Goal: Find specific page/section: Find specific page/section

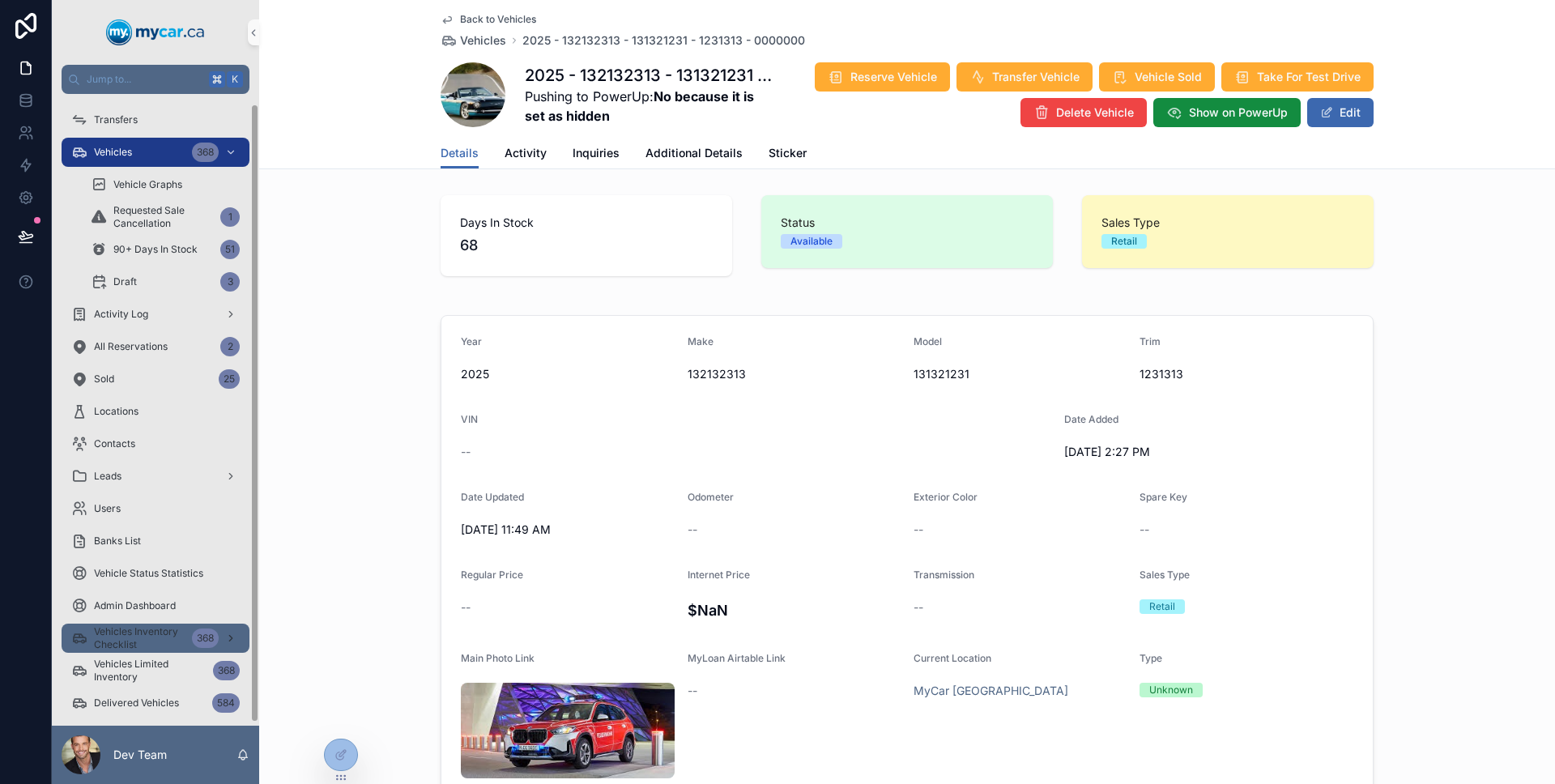
scroll to position [13, 0]
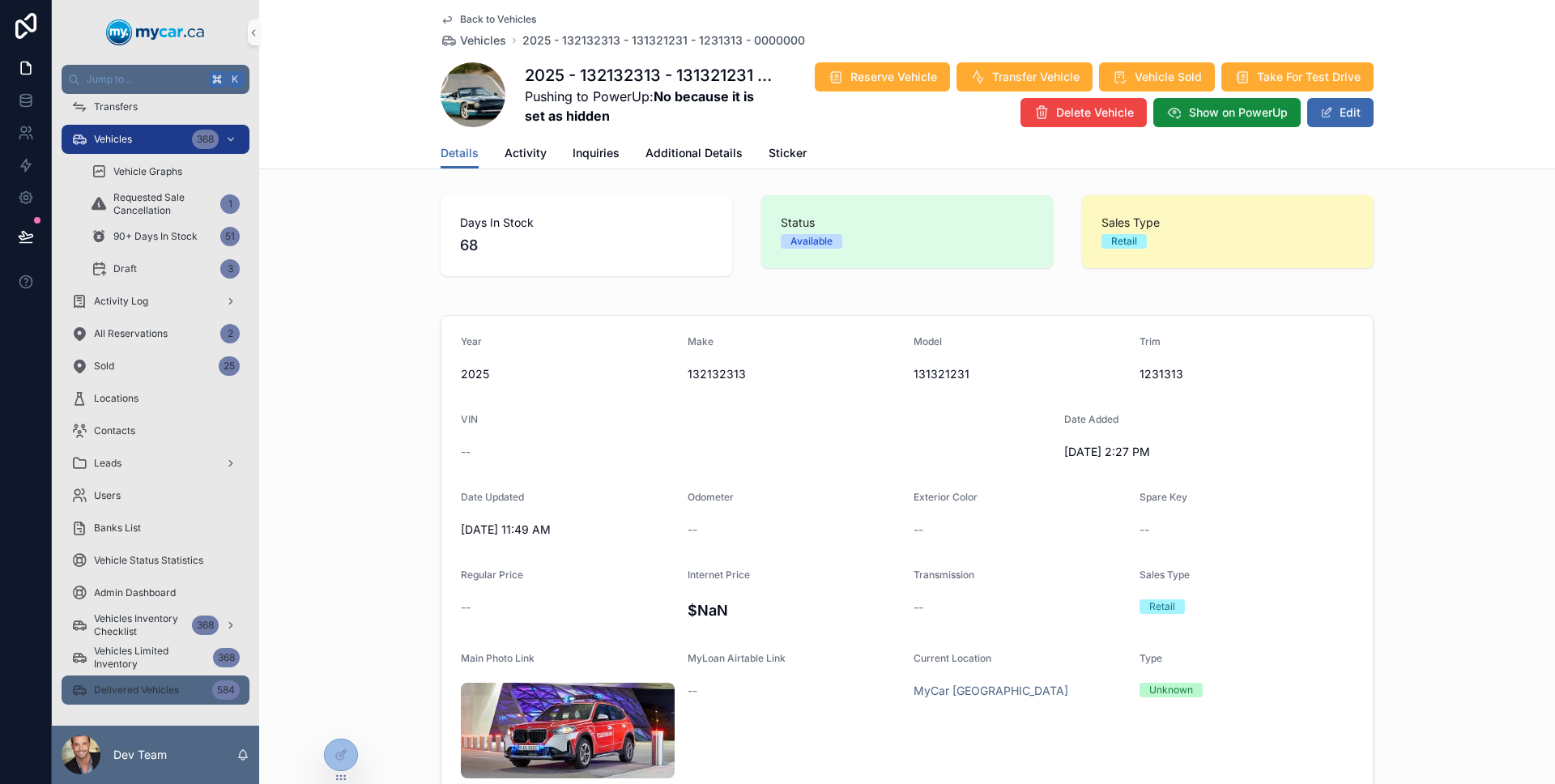
click at [152, 677] on div "Delivered Vehicles 584" at bounding box center [155, 690] width 168 height 26
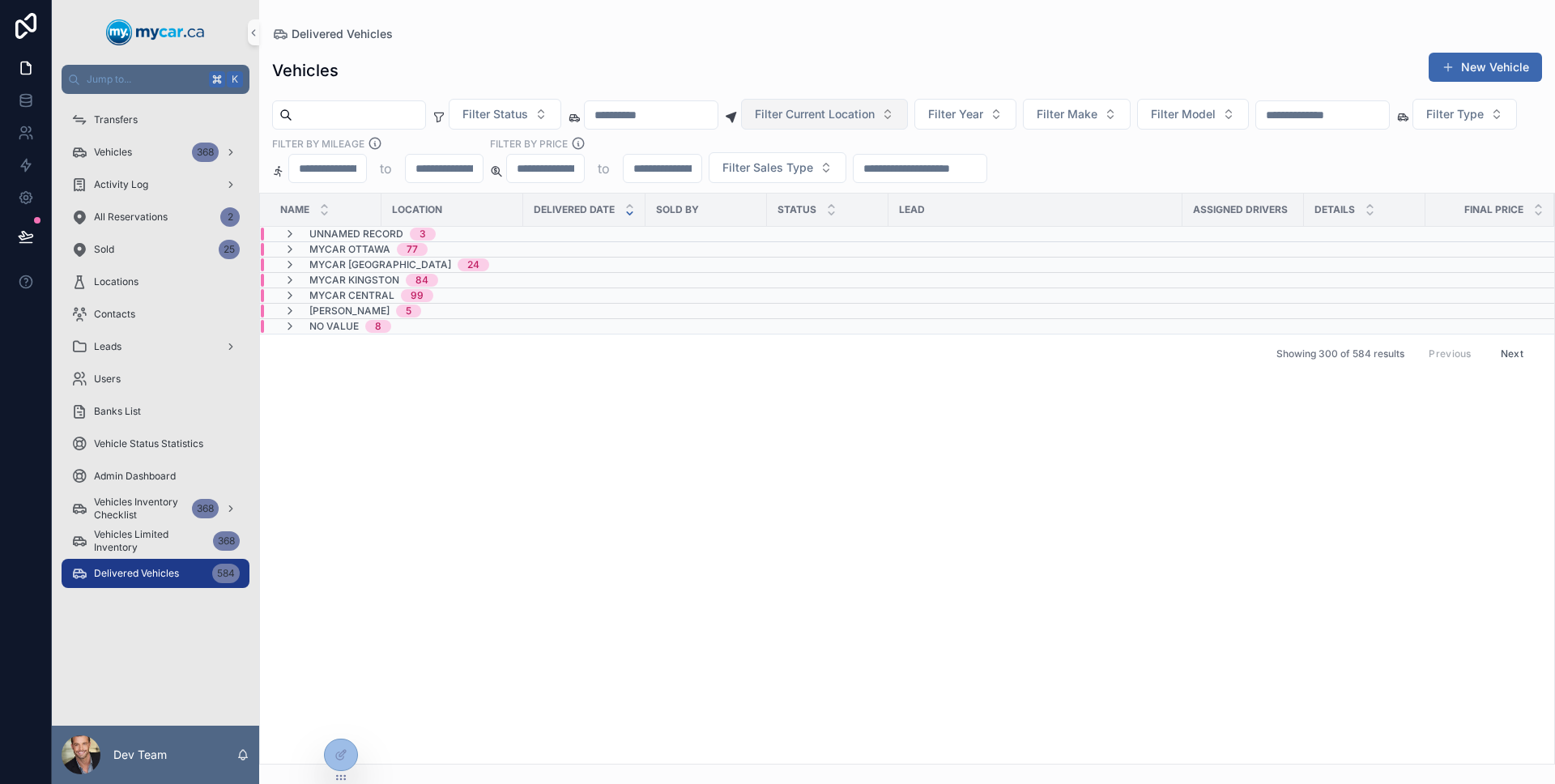
click at [860, 125] on button "Filter Current Location" at bounding box center [823, 113] width 167 height 30
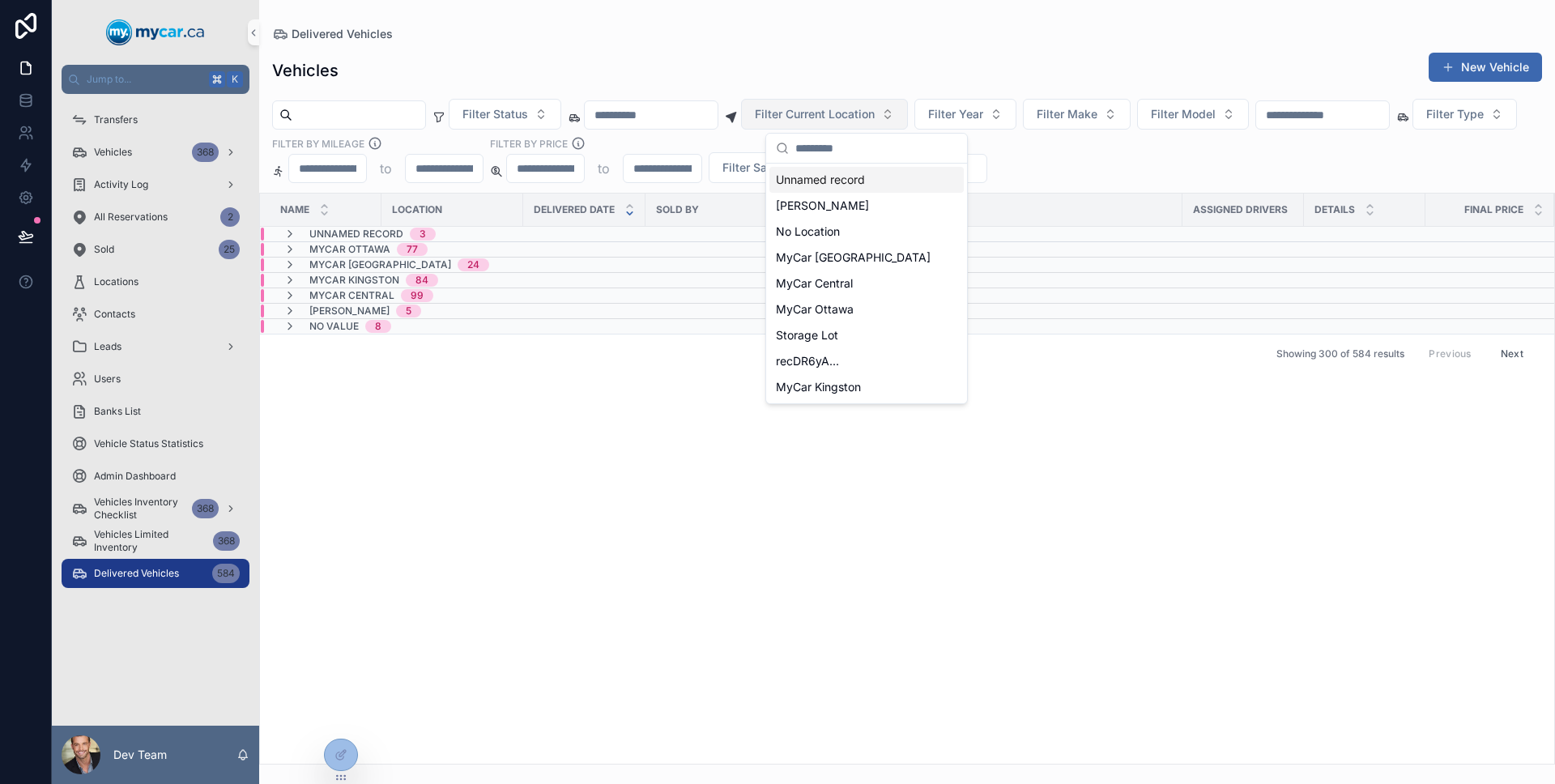
click at [859, 124] on button "Filter Current Location" at bounding box center [823, 113] width 167 height 30
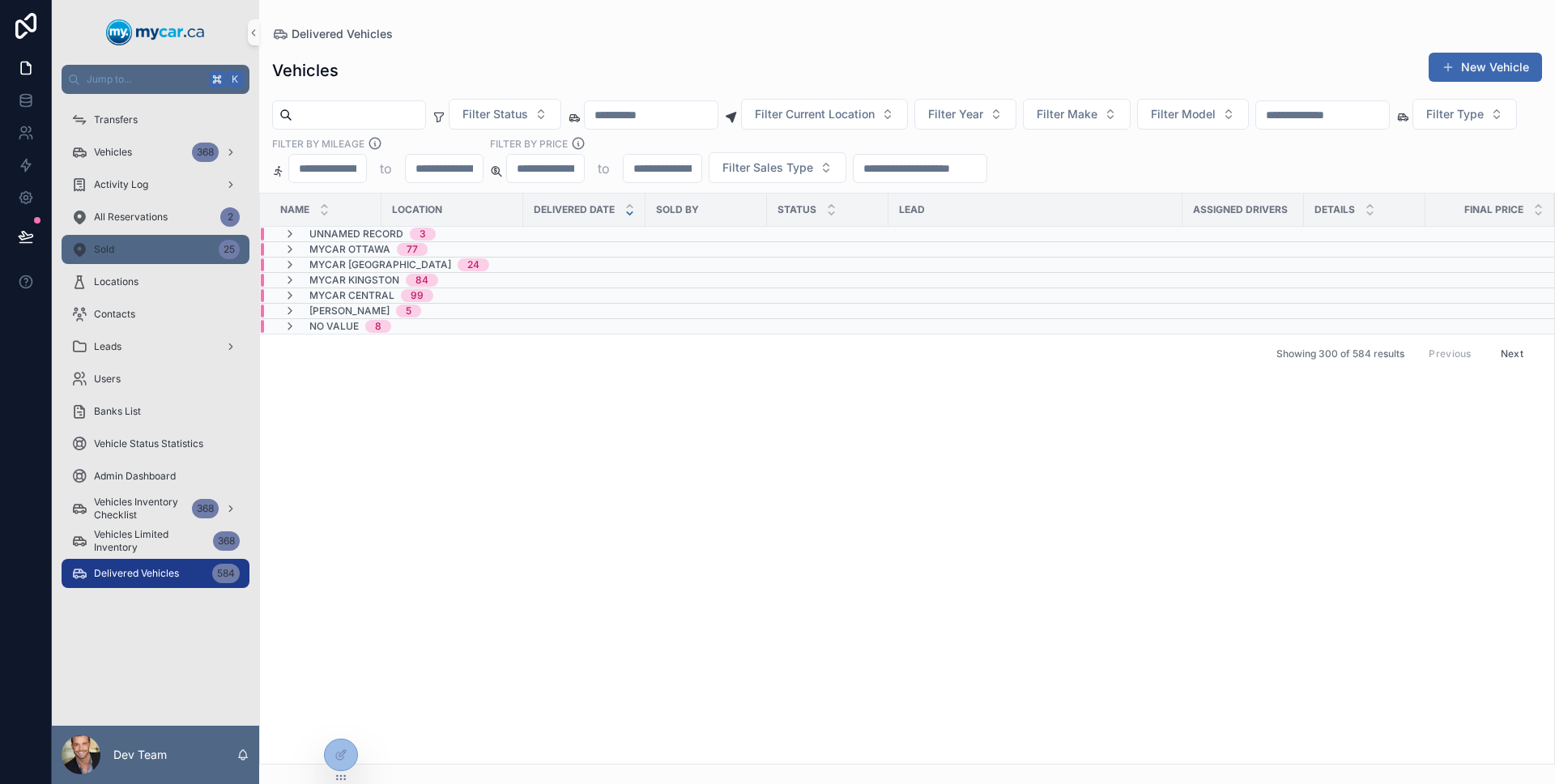
click at [120, 239] on div "Sold 25" at bounding box center [155, 250] width 168 height 26
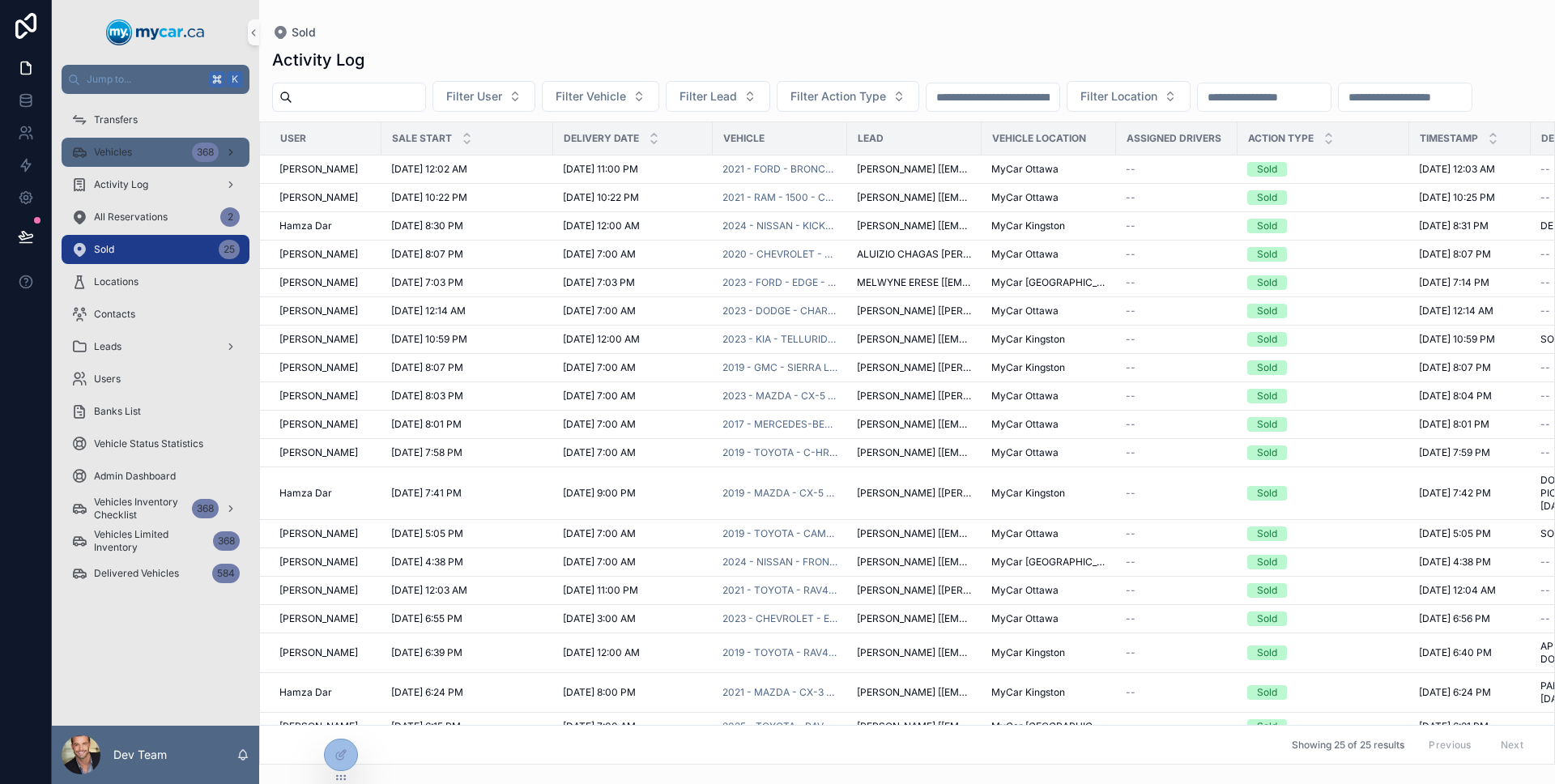
click at [132, 158] on div "Vehicles 368" at bounding box center [155, 153] width 168 height 26
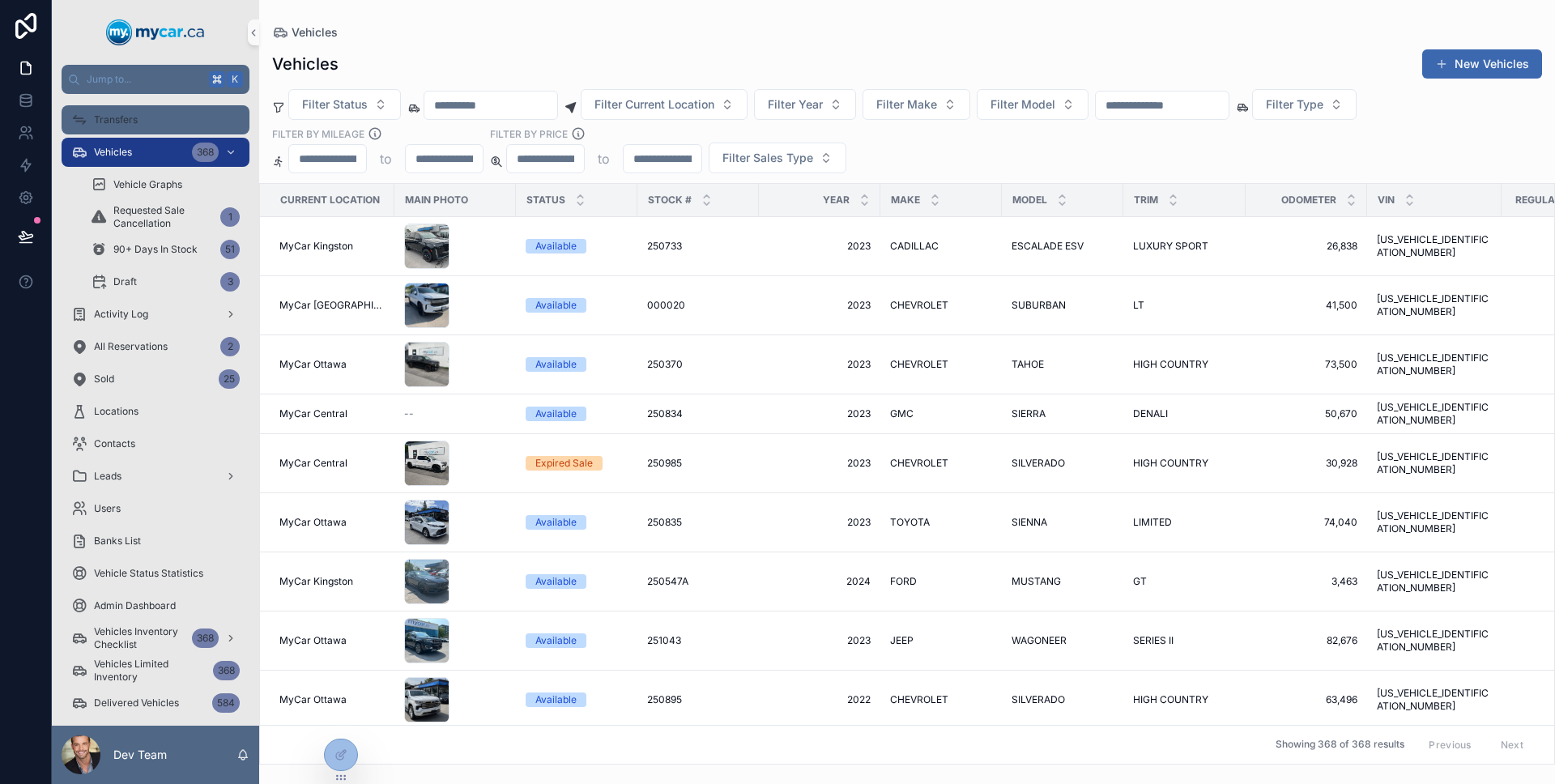
click at [141, 116] on div "Transfers" at bounding box center [155, 120] width 168 height 26
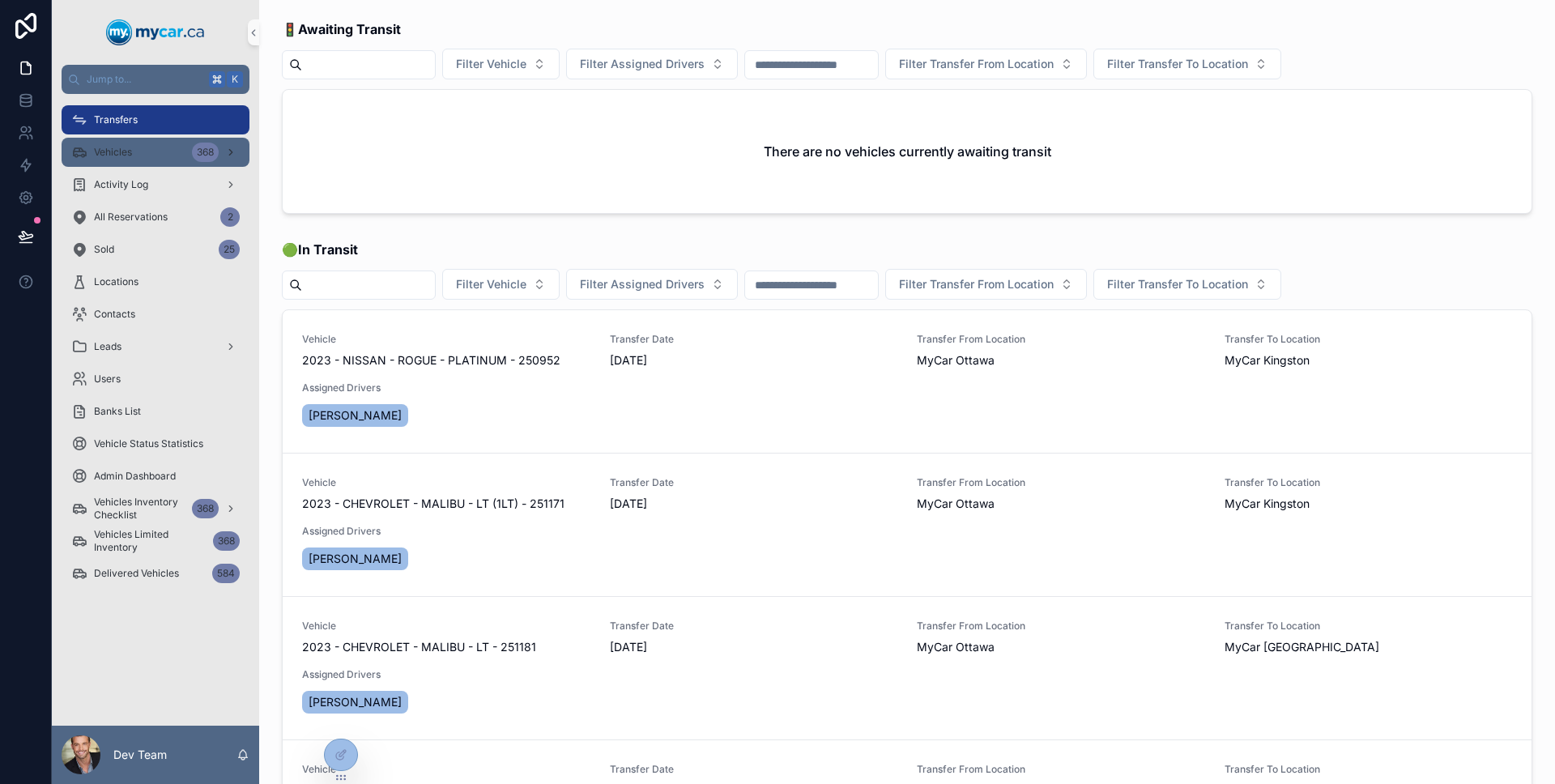
click at [148, 155] on div "Vehicles 368" at bounding box center [155, 153] width 168 height 26
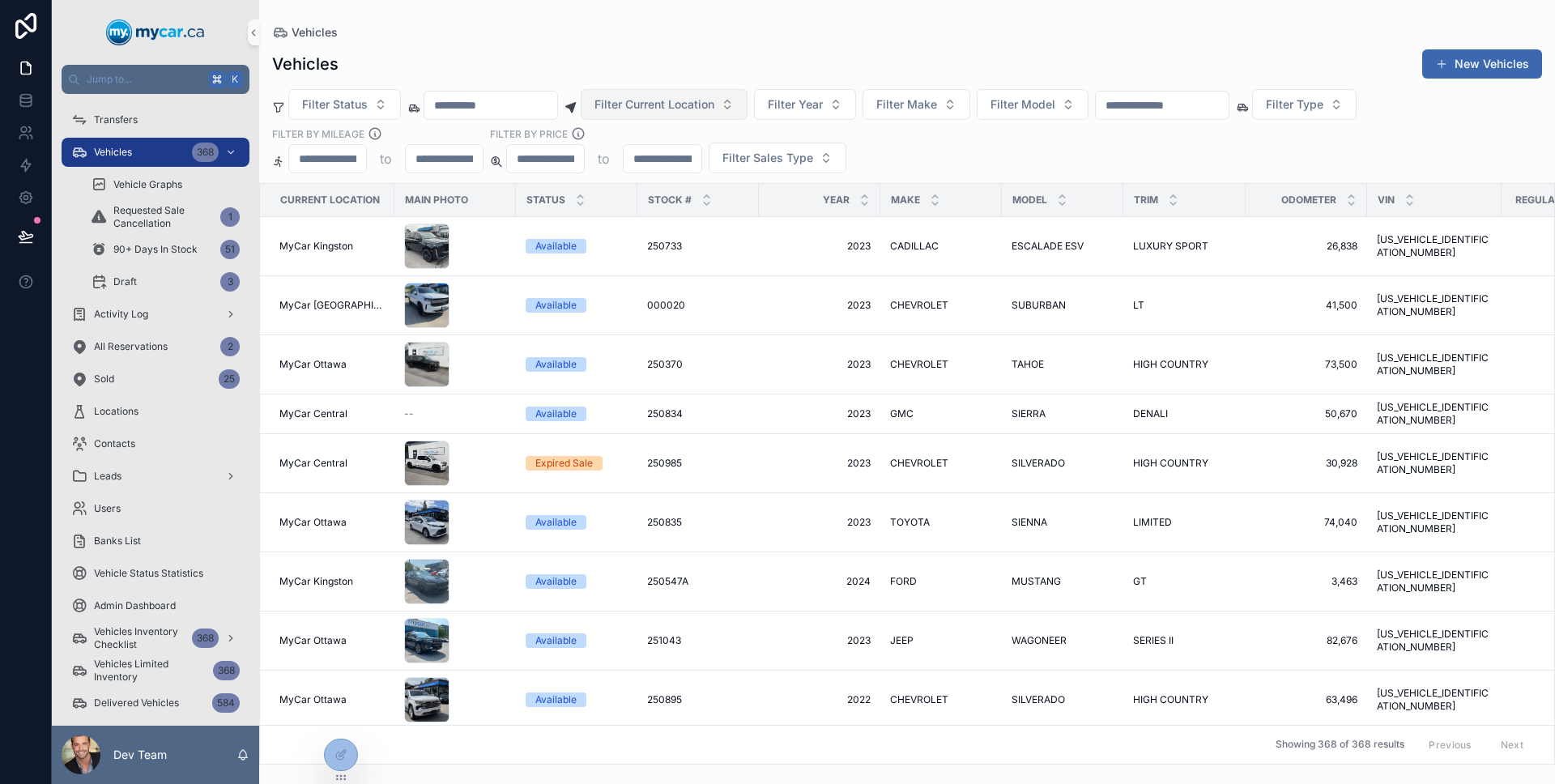
click at [690, 110] on span "Filter Current Location" at bounding box center [654, 104] width 120 height 16
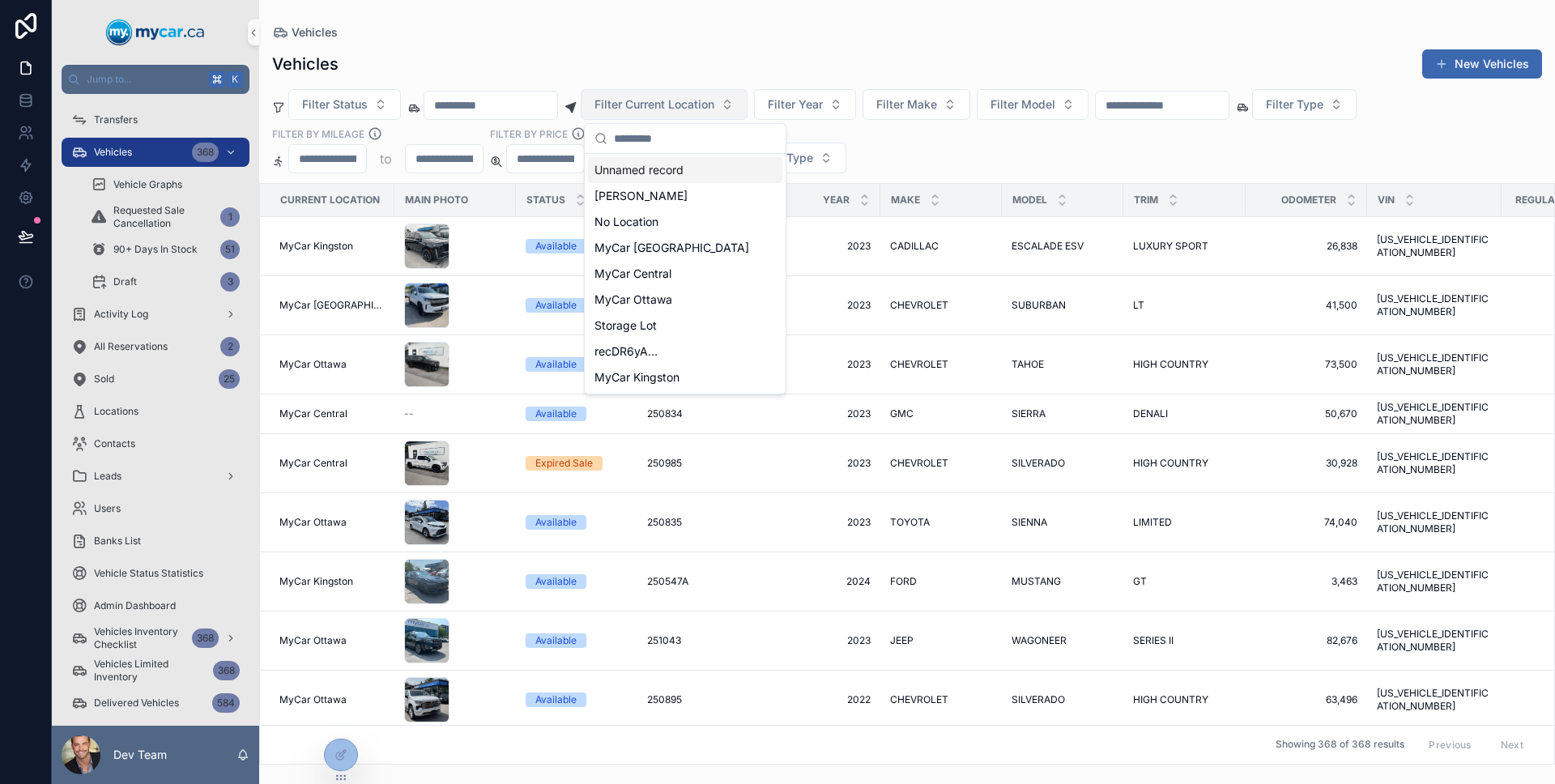
click at [690, 110] on span "Filter Current Location" at bounding box center [654, 104] width 120 height 16
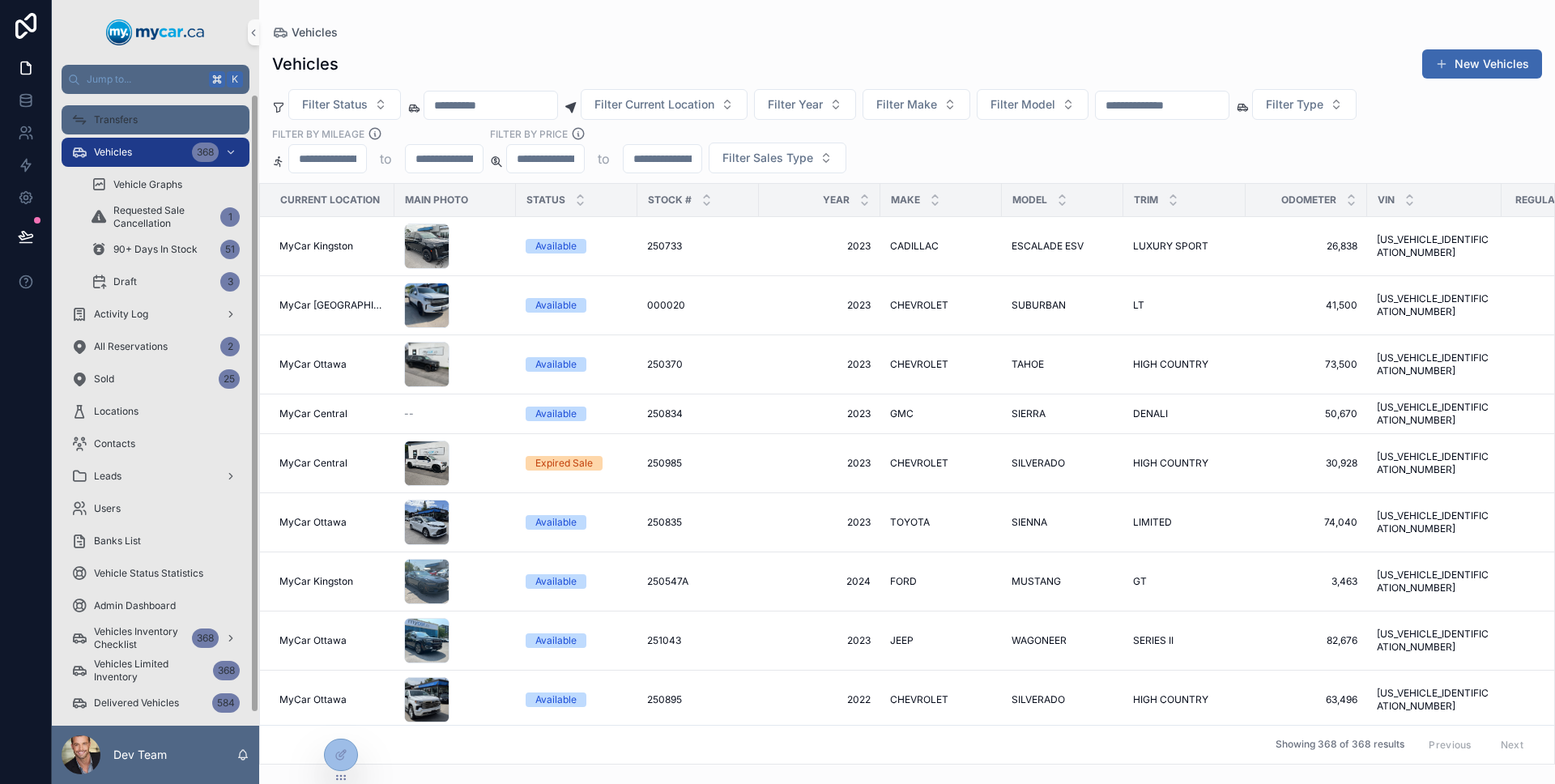
click at [186, 115] on div "Transfers" at bounding box center [155, 120] width 168 height 26
